Goal: Navigation & Orientation: Understand site structure

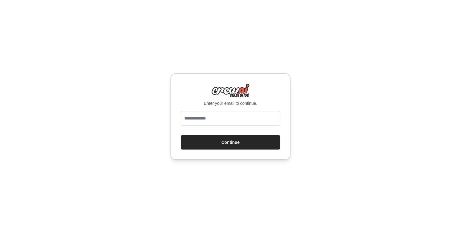
type input "**********"
click at [226, 142] on button "Continue" at bounding box center [231, 142] width 100 height 14
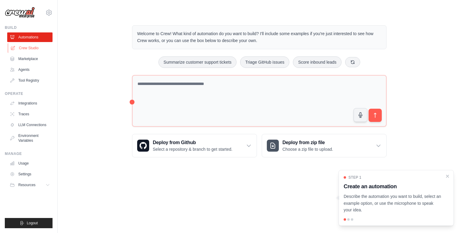
click at [32, 48] on link "Crew Studio" at bounding box center [30, 48] width 45 height 10
click at [24, 69] on link "Agents" at bounding box center [30, 70] width 45 height 10
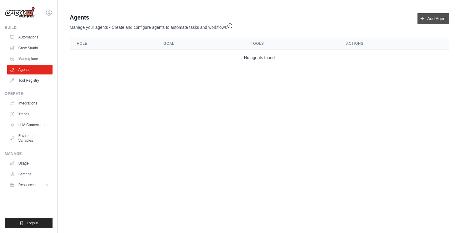
click at [431, 20] on link "Add Agent" at bounding box center [433, 18] width 32 height 11
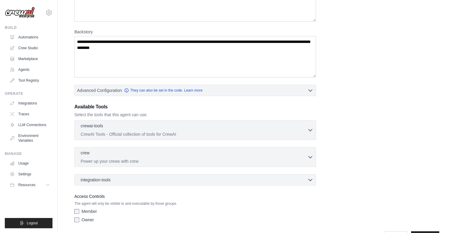
scroll to position [88, 0]
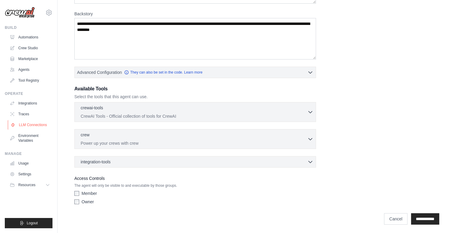
click at [29, 125] on link "LLM Connections" at bounding box center [30, 125] width 45 height 10
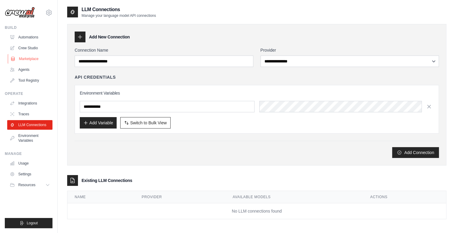
click at [26, 61] on link "Marketplace" at bounding box center [30, 59] width 45 height 10
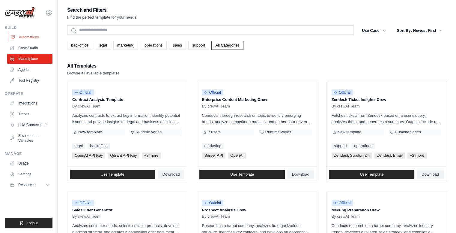
click at [25, 36] on link "Automations" at bounding box center [30, 37] width 45 height 10
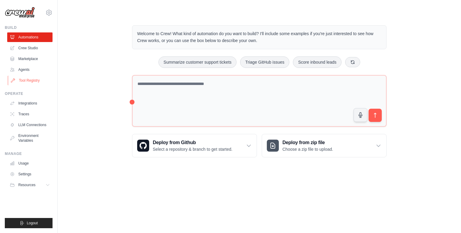
click at [30, 80] on link "Tool Registry" at bounding box center [30, 81] width 45 height 10
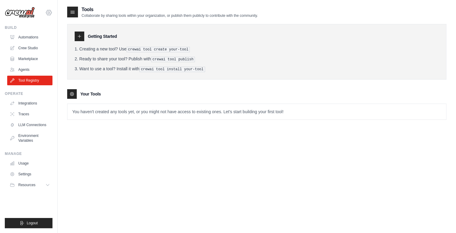
click at [45, 11] on icon at bounding box center [48, 12] width 7 height 7
